Goal: Navigation & Orientation: Find specific page/section

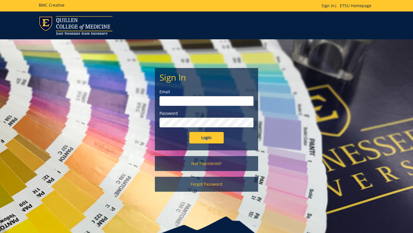
type input "[EMAIL_ADDRESS][DOMAIN_NAME]"
click at [201, 136] on input "Login" at bounding box center [206, 137] width 34 height 11
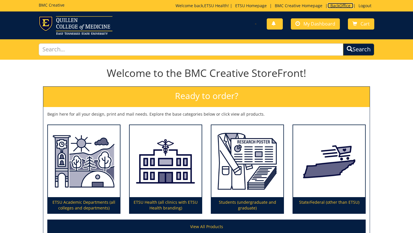
click at [336, 7] on link "BackOffice" at bounding box center [340, 5] width 26 height 5
